Goal: Check status: Check status

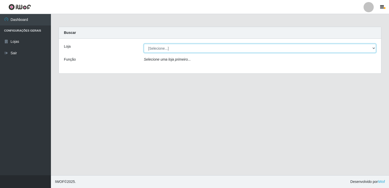
click at [176, 46] on select "[Selecione...] Bemais Supermercados - [GEOGRAPHIC_DATA]" at bounding box center [260, 48] width 232 height 9
select select "250"
click at [144, 44] on select "[Selecione...] Bemais Supermercados - [GEOGRAPHIC_DATA]" at bounding box center [260, 48] width 232 height 9
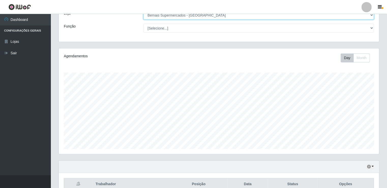
scroll to position [59, 0]
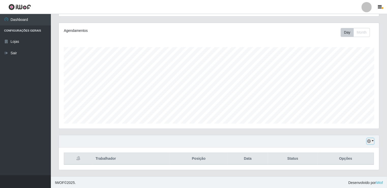
click at [368, 141] on icon "button" at bounding box center [369, 141] width 4 height 4
click at [353, 128] on button "Não encerrados" at bounding box center [354, 133] width 40 height 10
click at [369, 140] on icon "button" at bounding box center [369, 141] width 4 height 4
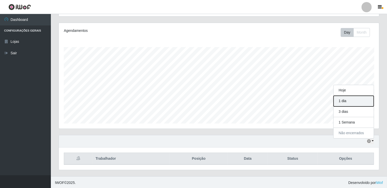
click at [362, 101] on button "1 dia" at bounding box center [354, 101] width 40 height 11
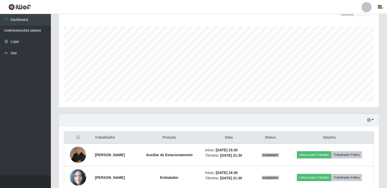
scroll to position [104, 0]
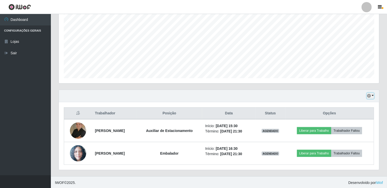
click at [371, 97] on icon "button" at bounding box center [369, 96] width 4 height 4
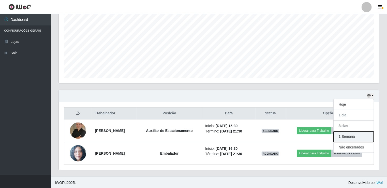
click at [364, 131] on button "1 Semana" at bounding box center [354, 136] width 40 height 11
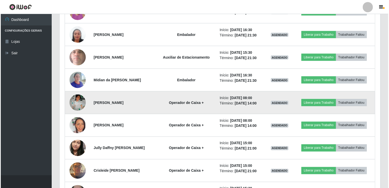
scroll to position [384, 0]
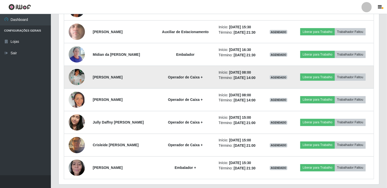
click at [78, 76] on img at bounding box center [77, 77] width 16 height 16
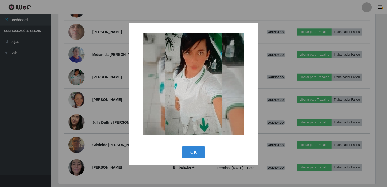
scroll to position [106, 318]
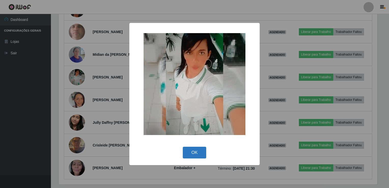
click at [195, 149] on button "OK" at bounding box center [195, 153] width 24 height 12
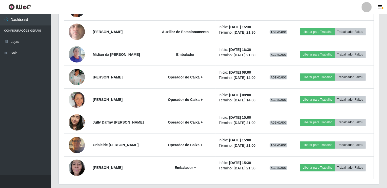
scroll to position [106, 321]
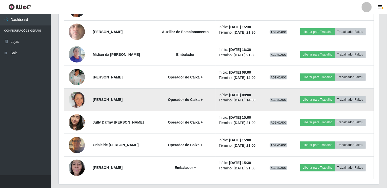
click at [80, 97] on img at bounding box center [77, 100] width 16 height 16
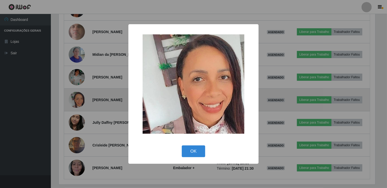
scroll to position [106, 318]
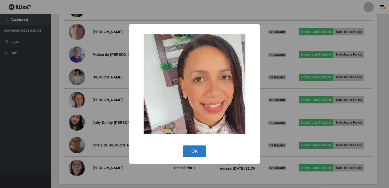
click at [188, 152] on button "OK" at bounding box center [195, 151] width 24 height 12
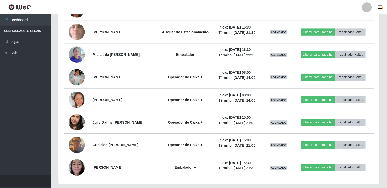
scroll to position [106, 321]
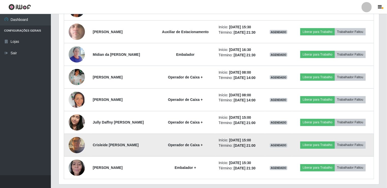
click at [77, 144] on img at bounding box center [77, 145] width 16 height 22
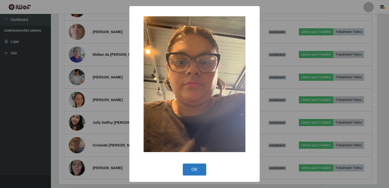
click at [186, 168] on button "OK" at bounding box center [195, 169] width 24 height 12
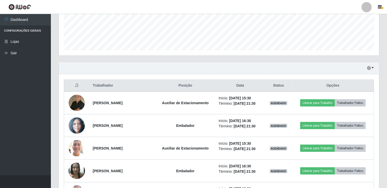
scroll to position [129, 0]
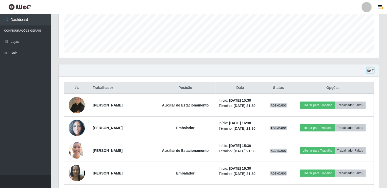
click at [369, 71] on icon "button" at bounding box center [369, 70] width 4 height 4
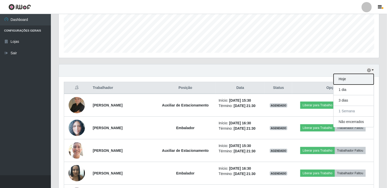
click at [353, 76] on button "Hoje" at bounding box center [354, 79] width 40 height 11
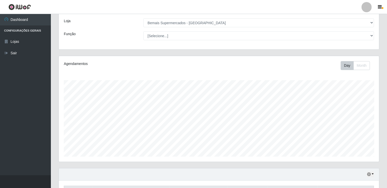
scroll to position [0, 0]
